Goal: Information Seeking & Learning: Compare options

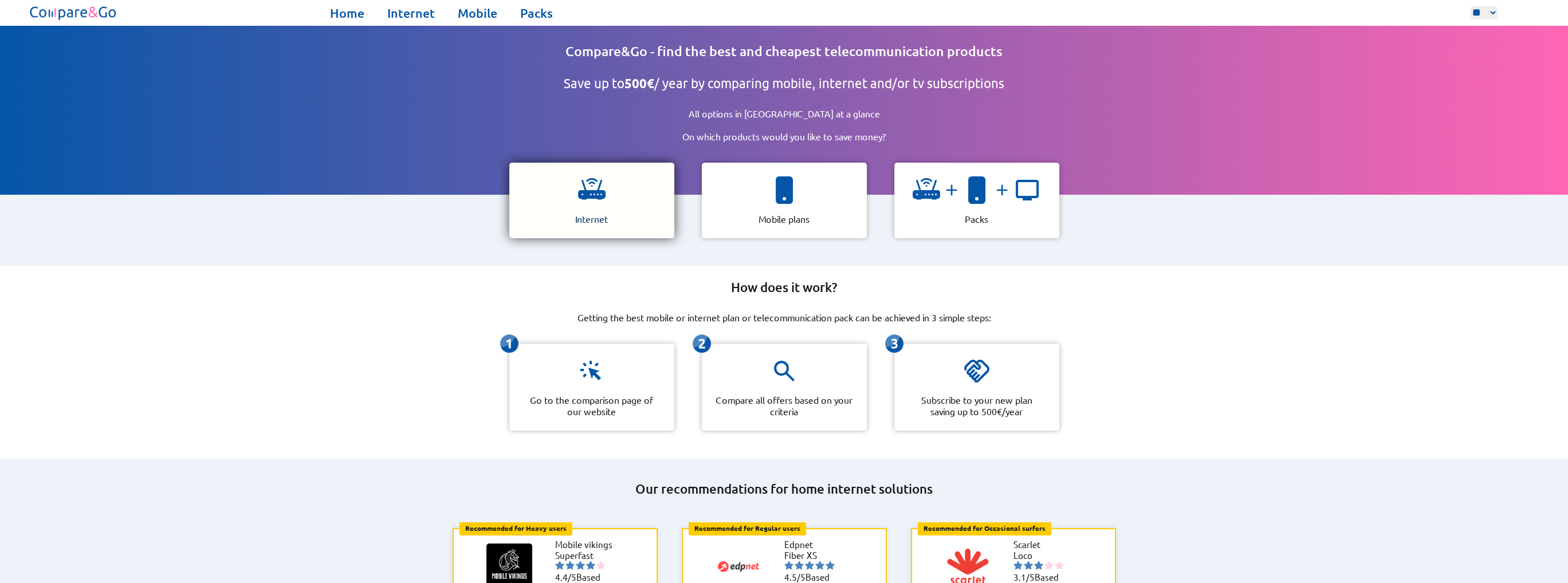
click at [604, 182] on img at bounding box center [592, 190] width 28 height 28
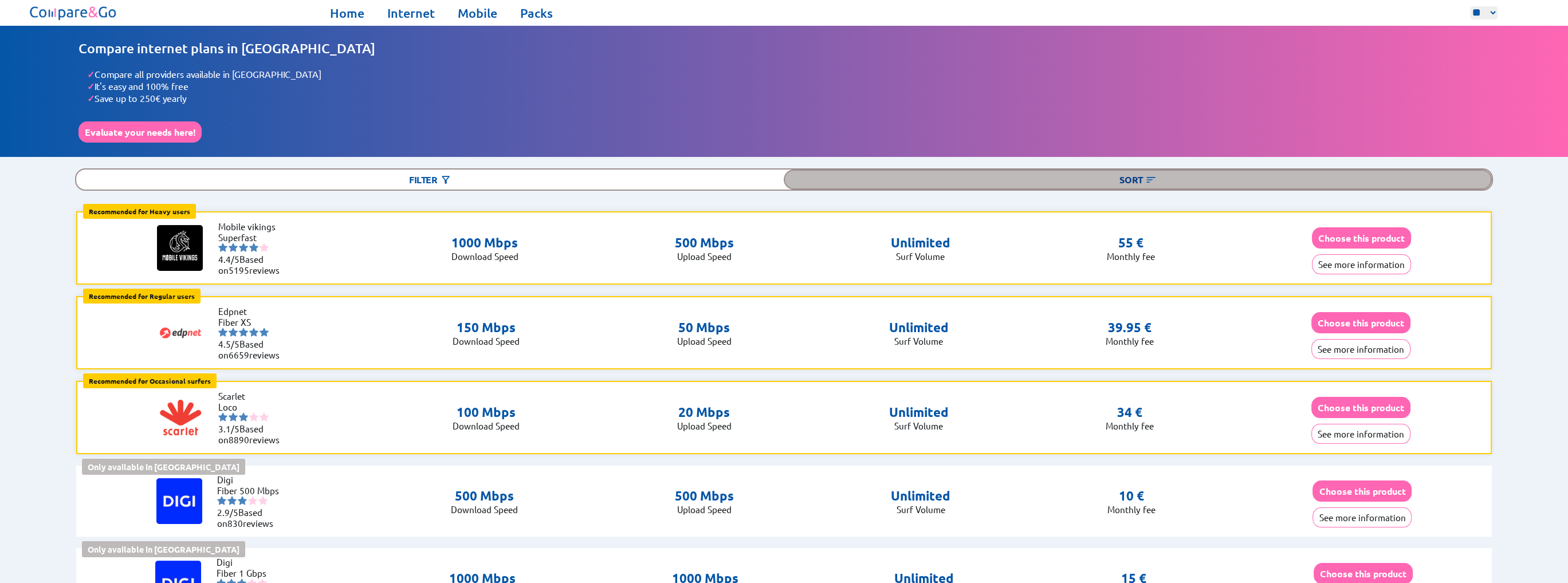
click at [1013, 181] on div "Sort" at bounding box center [1138, 180] width 708 height 20
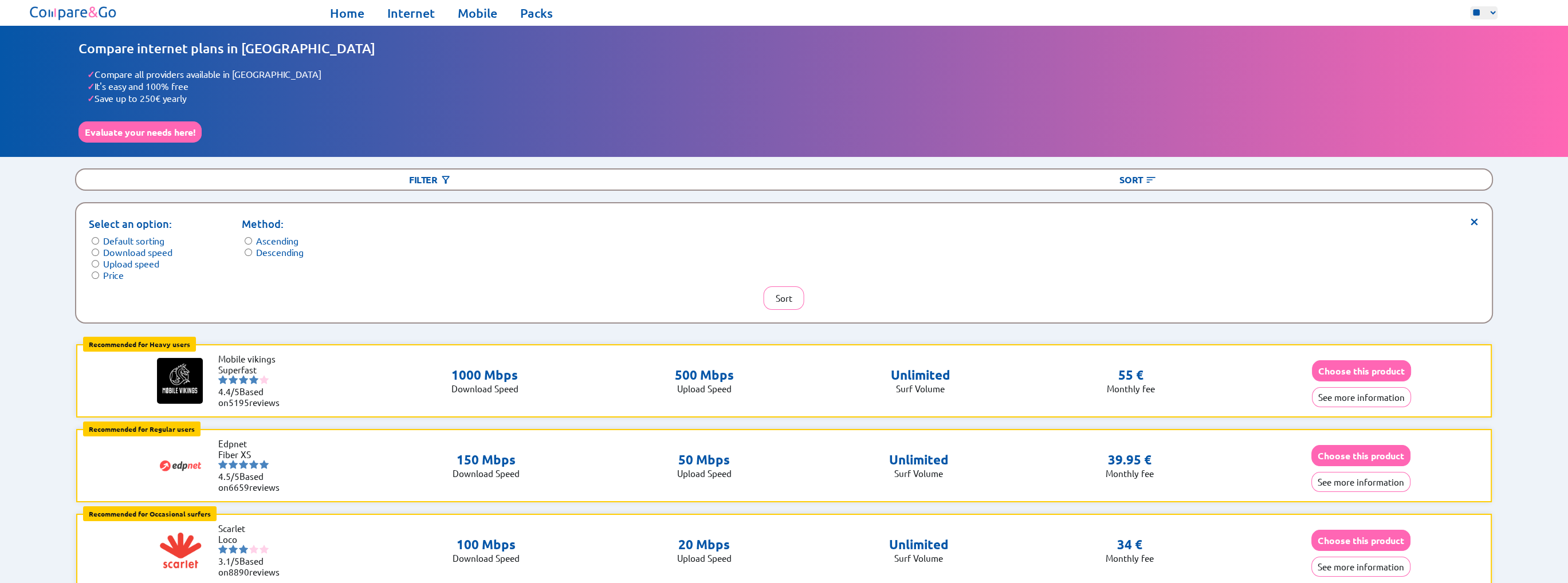
click at [114, 269] on label "Price" at bounding box center [114, 275] width 20 height 12
click at [777, 290] on button "Sort" at bounding box center [784, 298] width 41 height 23
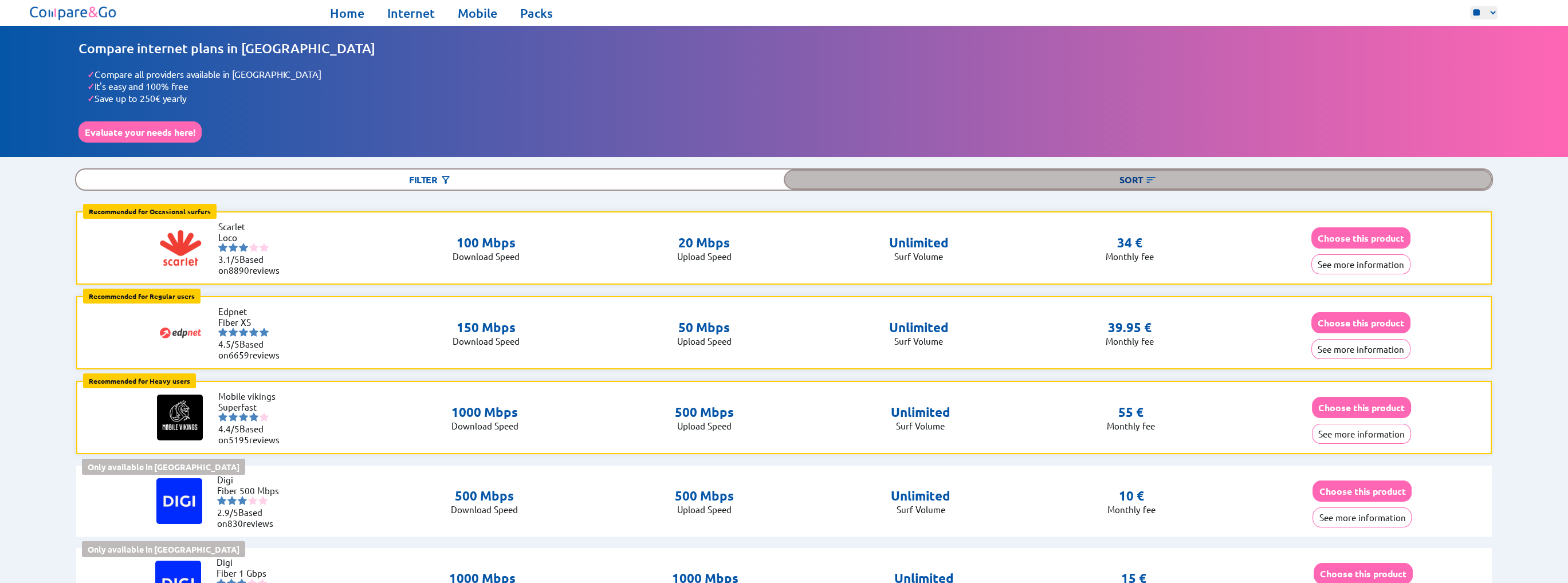
click at [1132, 175] on div "Sort" at bounding box center [1138, 180] width 708 height 20
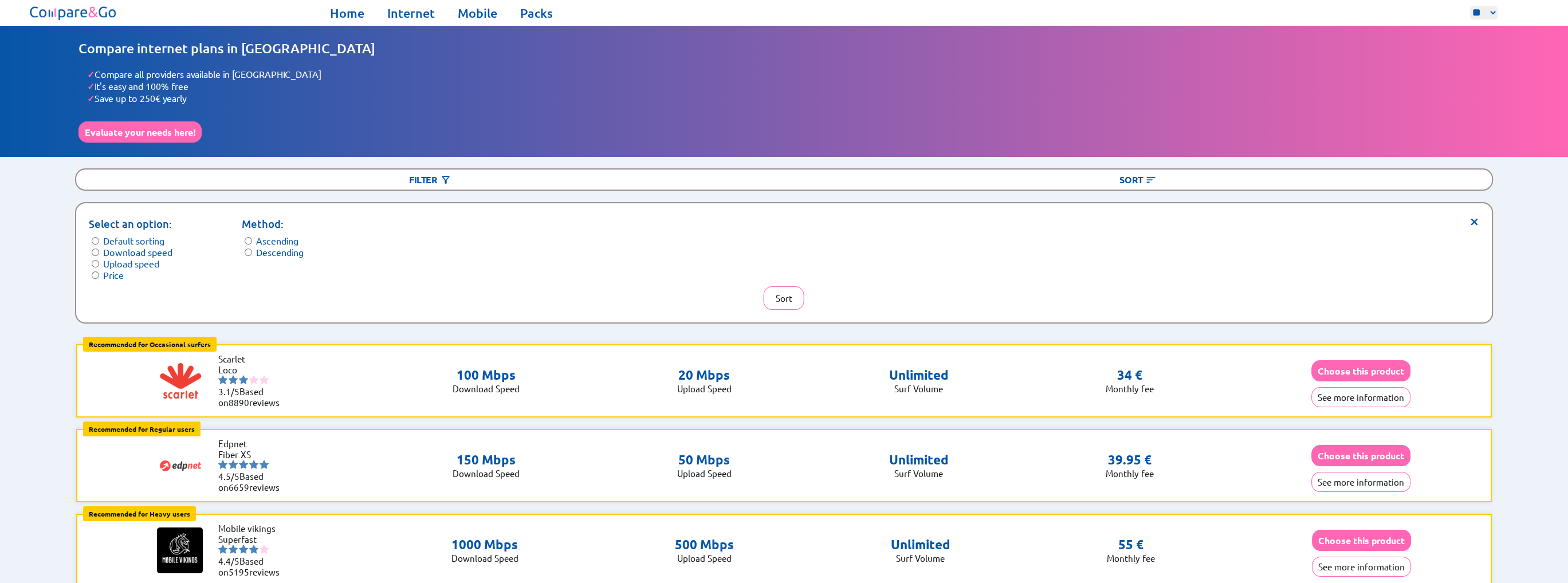
click at [253, 250] on form "Method: Ascending Descending" at bounding box center [272, 237] width 62 height 41
click at [254, 245] on form "Method: Ascending Descending" at bounding box center [272, 237] width 62 height 41
click at [257, 246] on label "Descending" at bounding box center [280, 252] width 47 height 12
click at [788, 299] on button "Sort" at bounding box center [784, 298] width 41 height 23
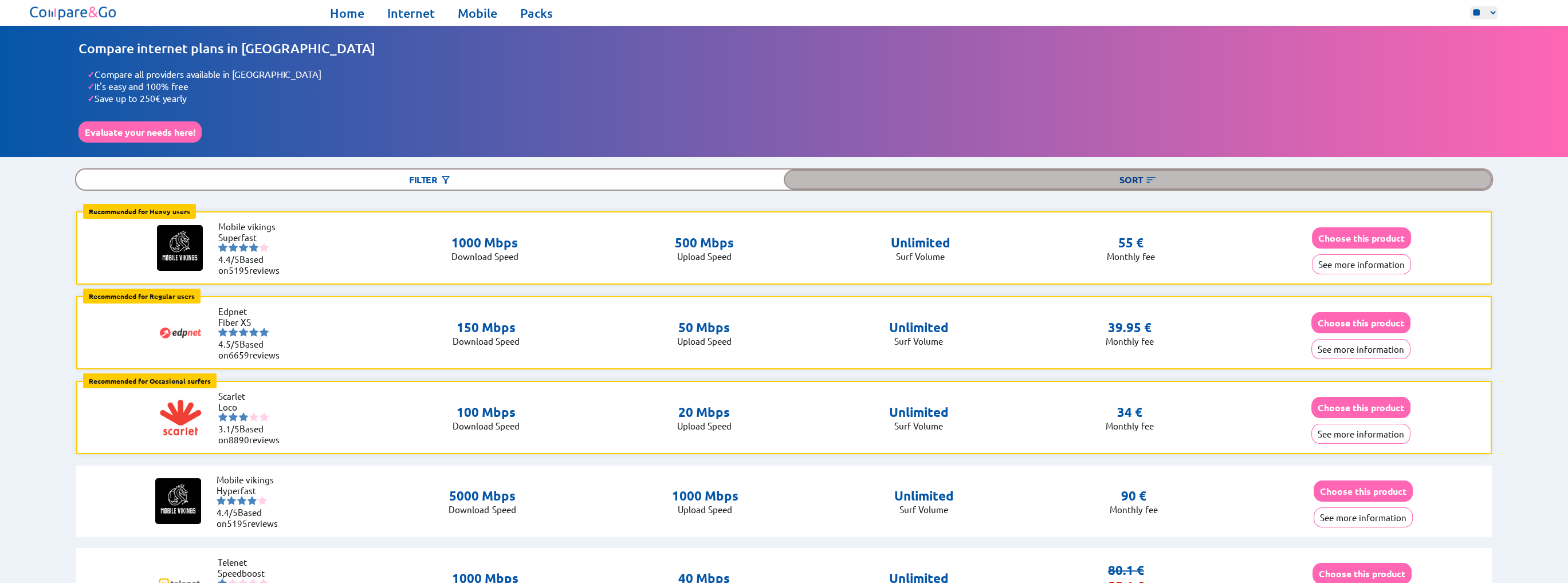
click at [1147, 176] on img at bounding box center [1151, 180] width 12 height 12
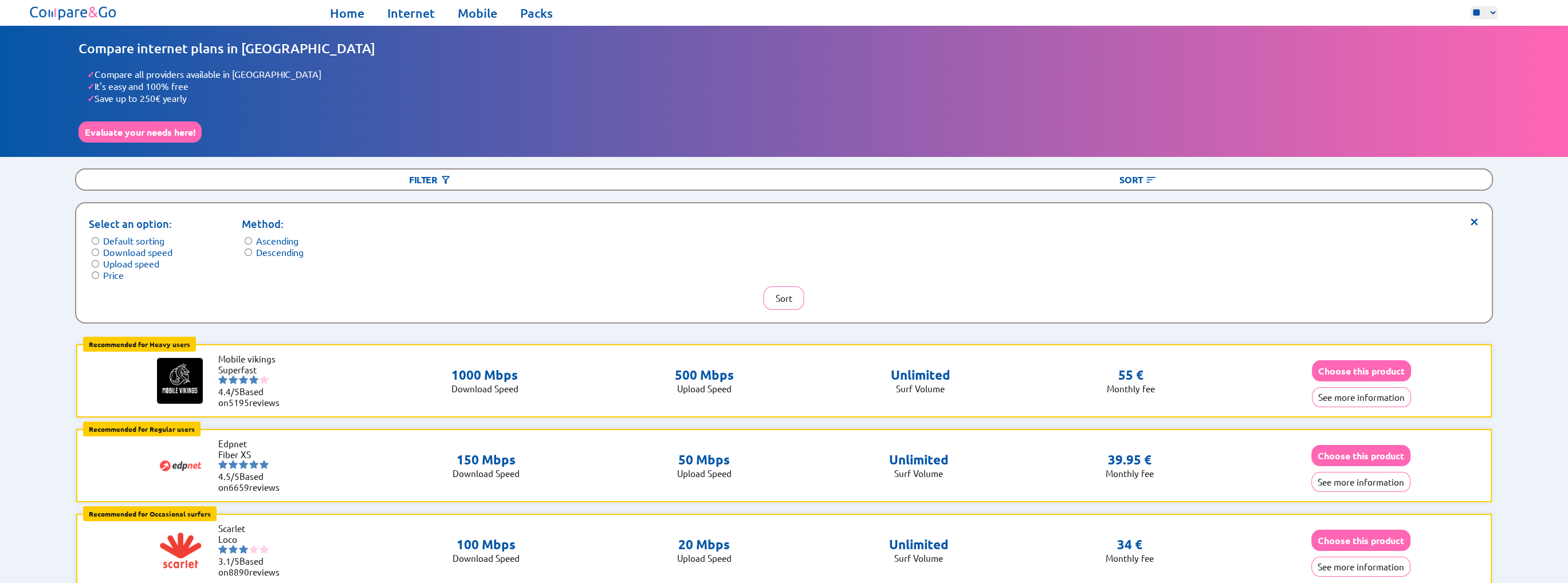
click at [269, 246] on label "Descending" at bounding box center [280, 252] width 47 height 12
click at [252, 234] on form "Method: Ascending Descending" at bounding box center [272, 237] width 62 height 41
click at [777, 294] on button "Sort" at bounding box center [784, 298] width 41 height 23
